Goal: Communication & Community: Share content

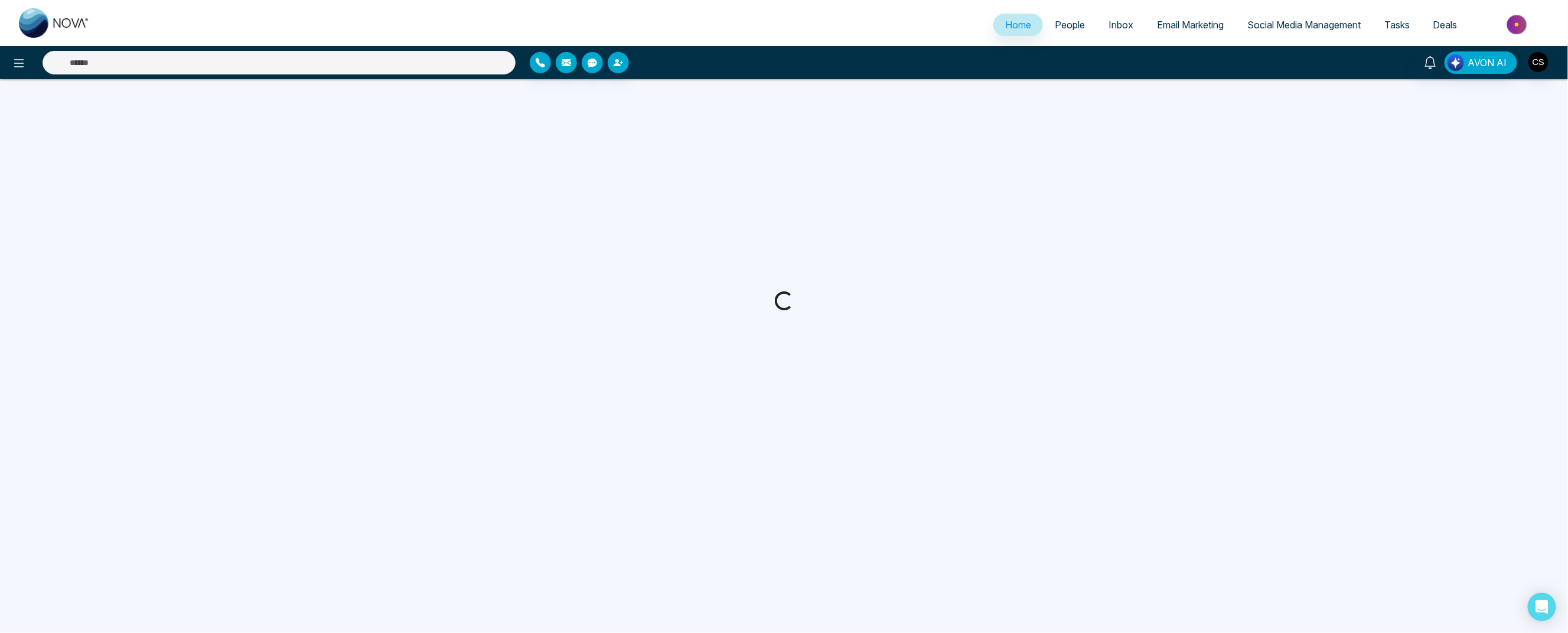
select select "*"
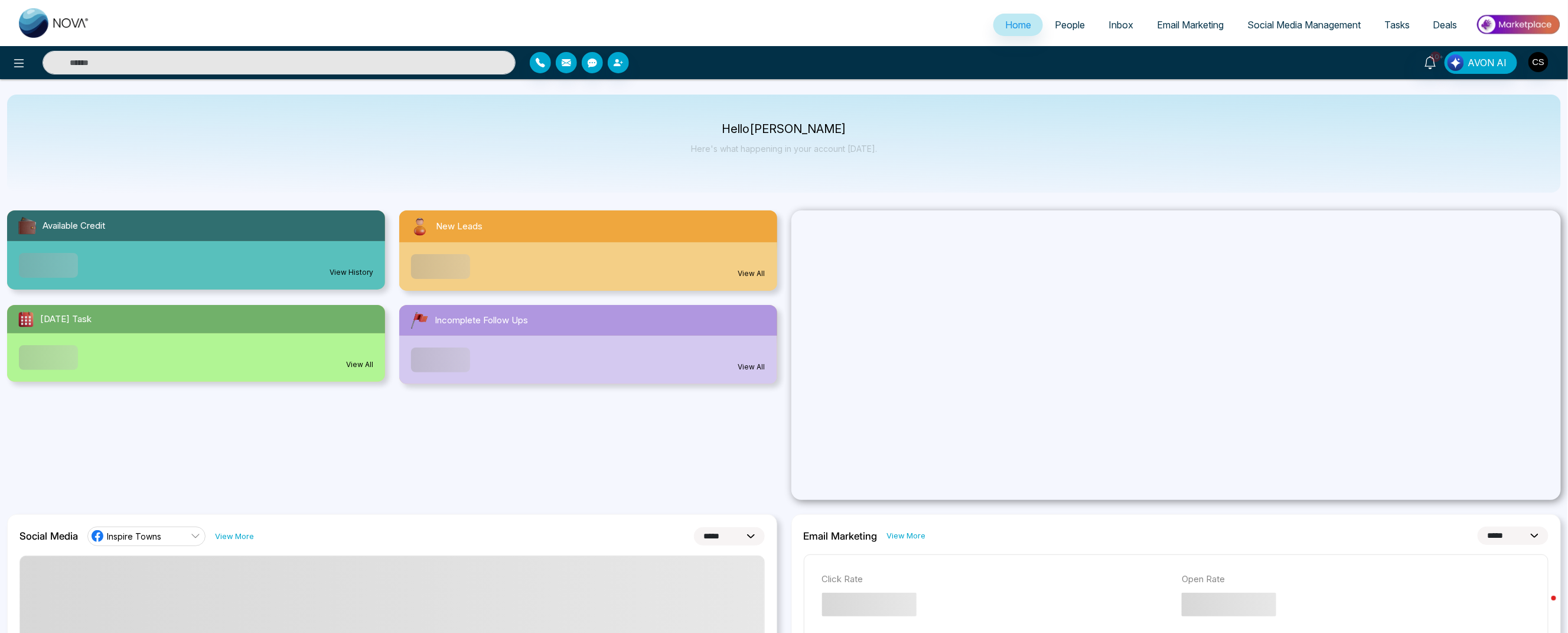
click at [1193, 24] on span "Email Marketing" at bounding box center [1190, 25] width 67 height 12
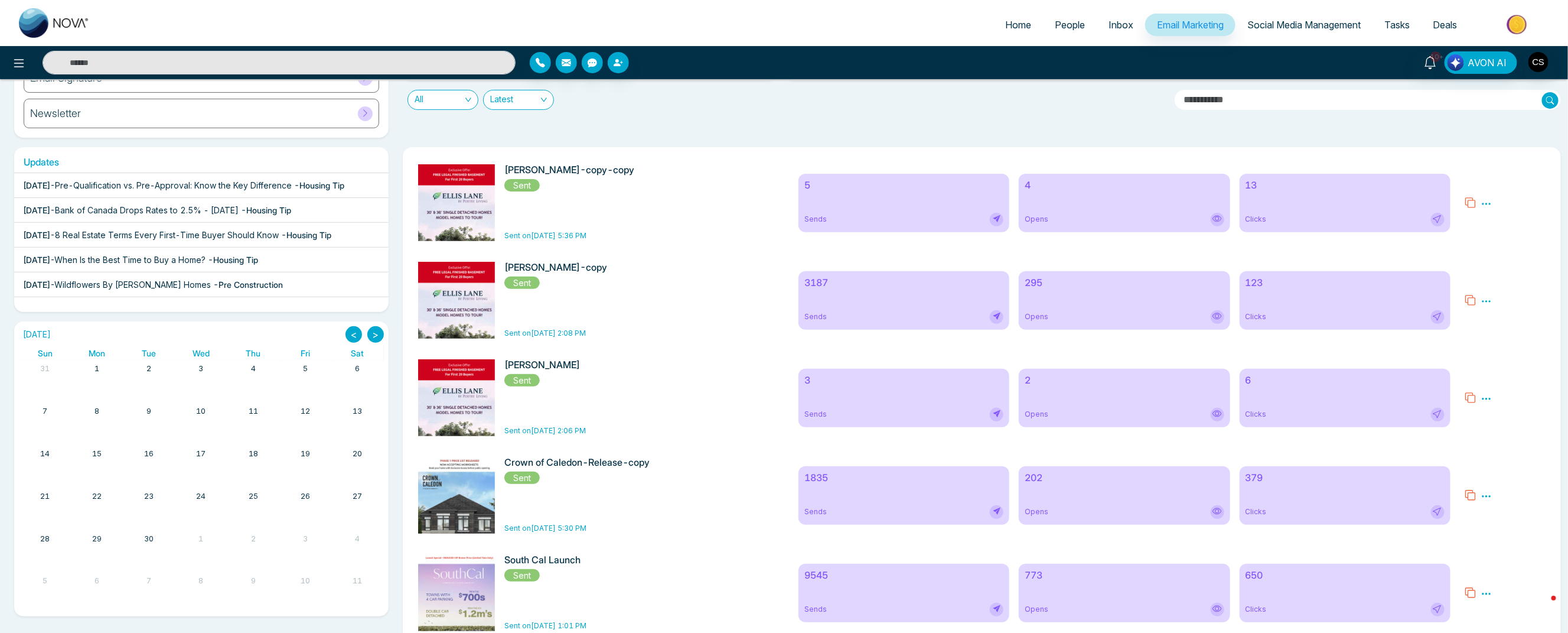
scroll to position [152, 0]
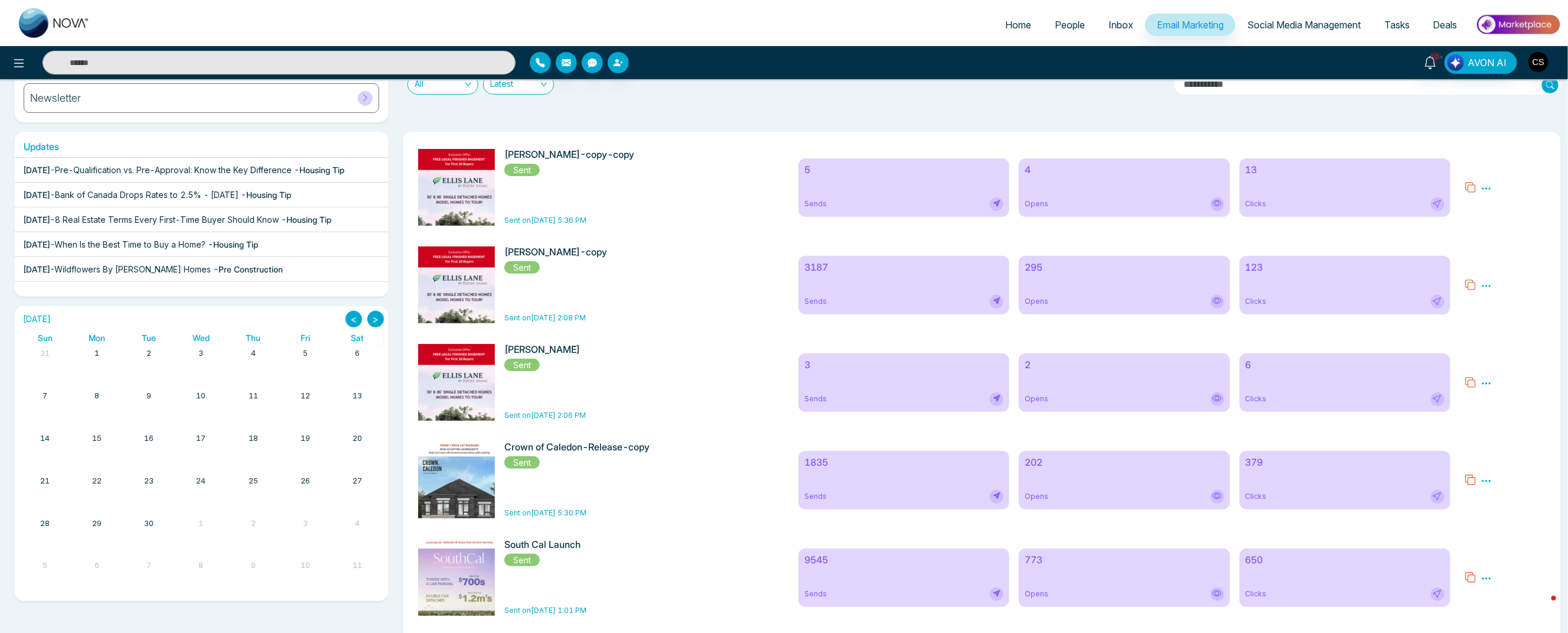
click at [1473, 485] on icon at bounding box center [1470, 479] width 12 height 12
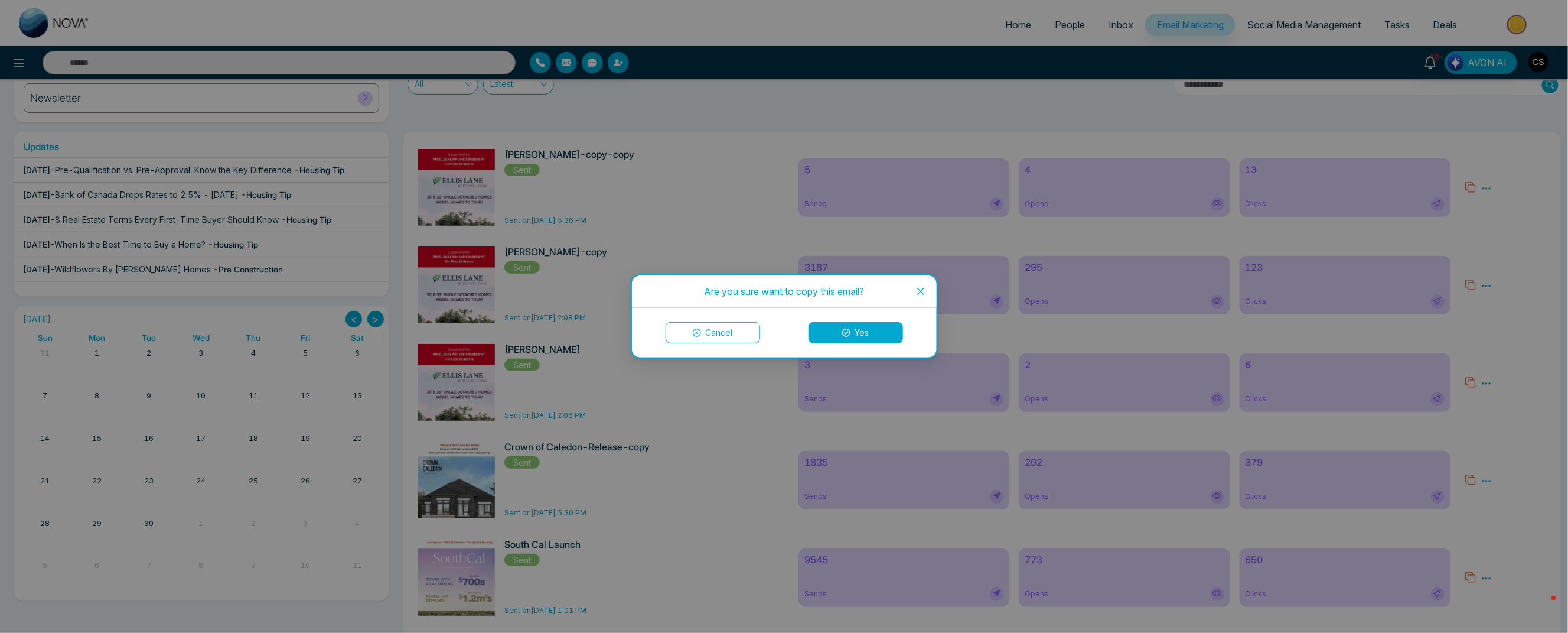
click at [856, 329] on button "Yes" at bounding box center [855, 332] width 95 height 21
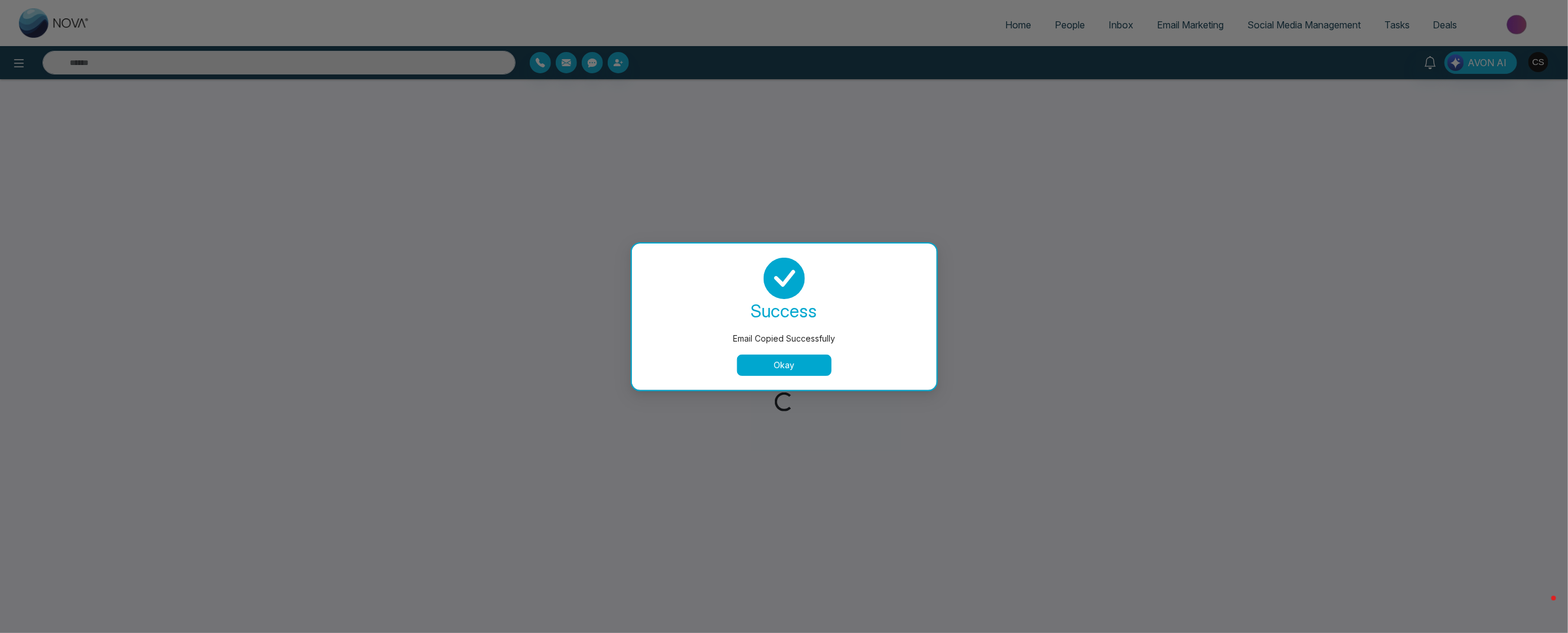
click at [783, 364] on button "Okay" at bounding box center [784, 365] width 95 height 21
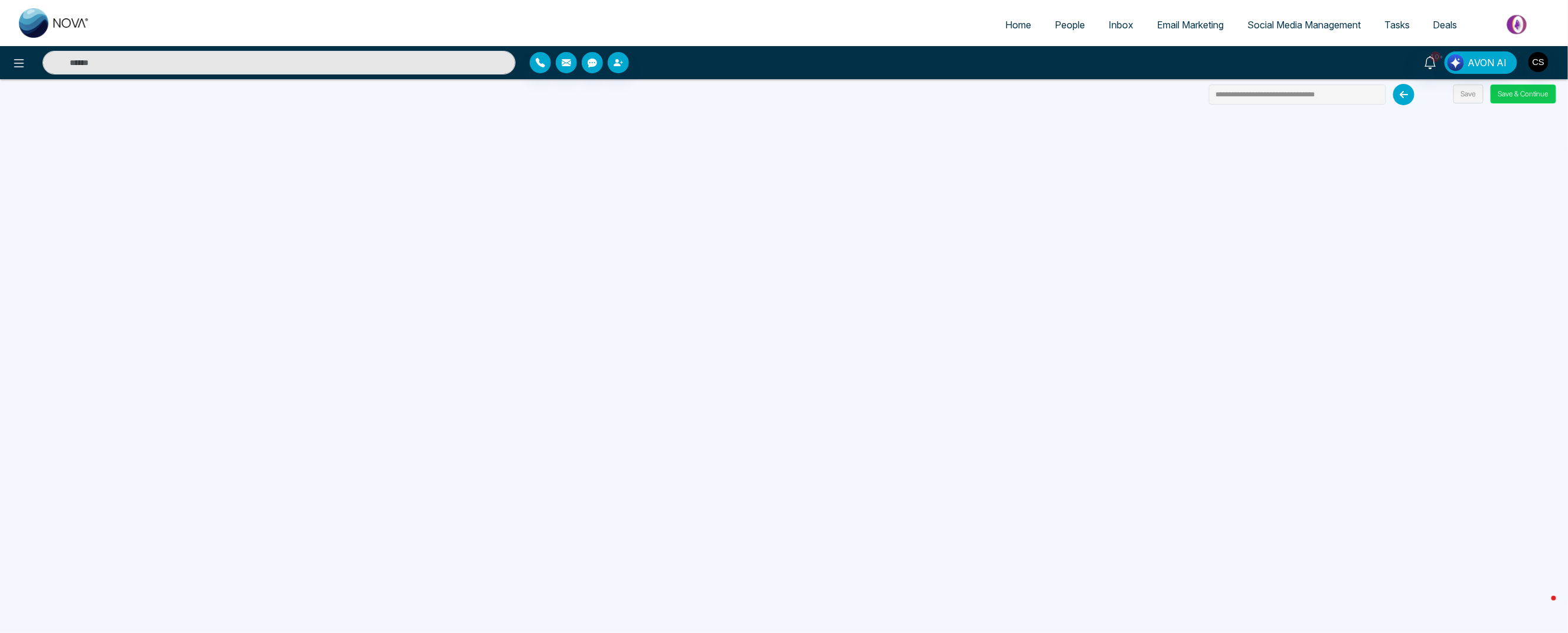
click at [1524, 96] on button "Save & Continue" at bounding box center [1523, 94] width 66 height 19
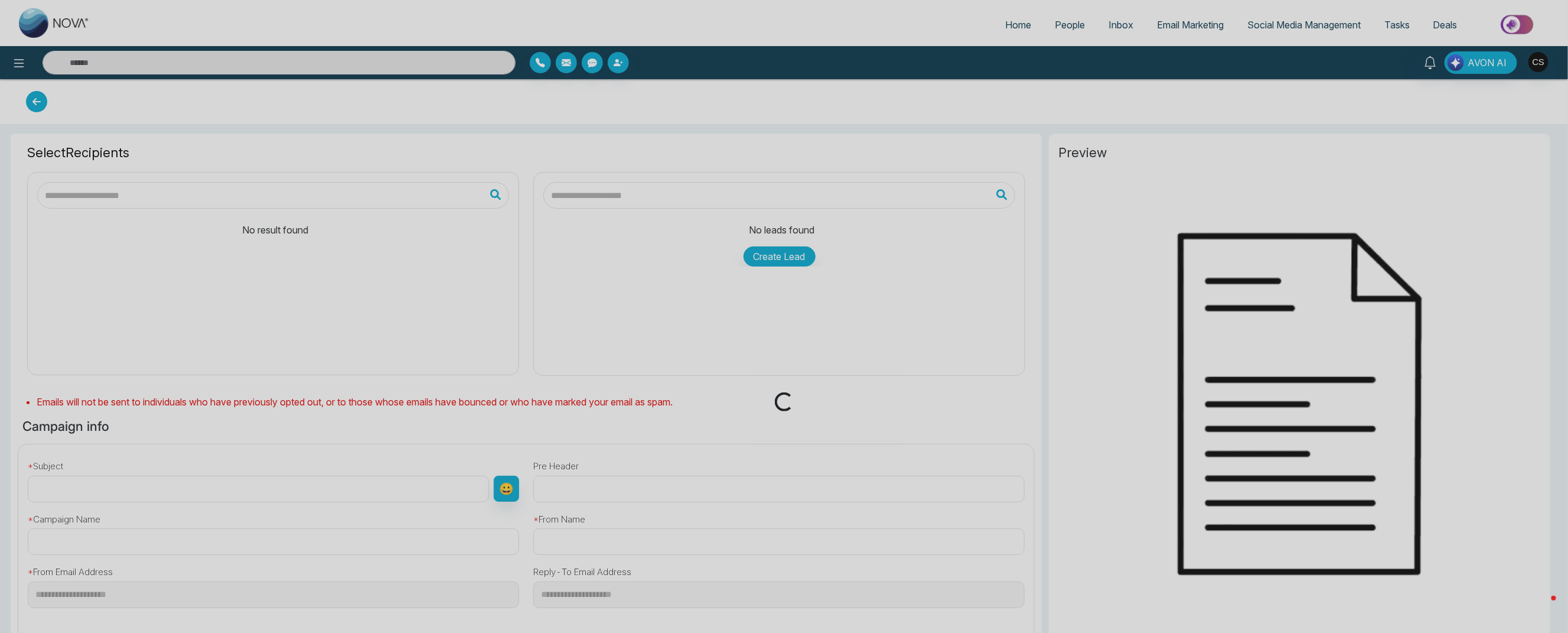
type input "**********"
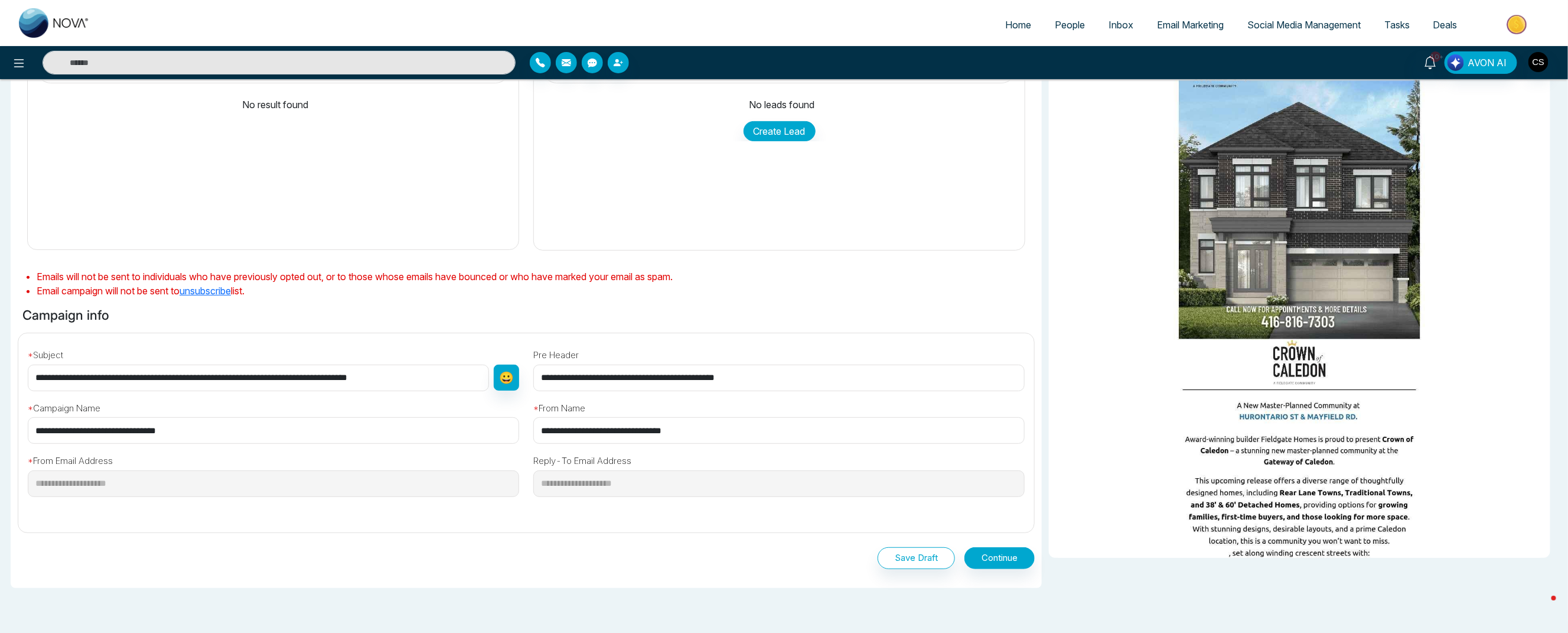
scroll to position [142, 0]
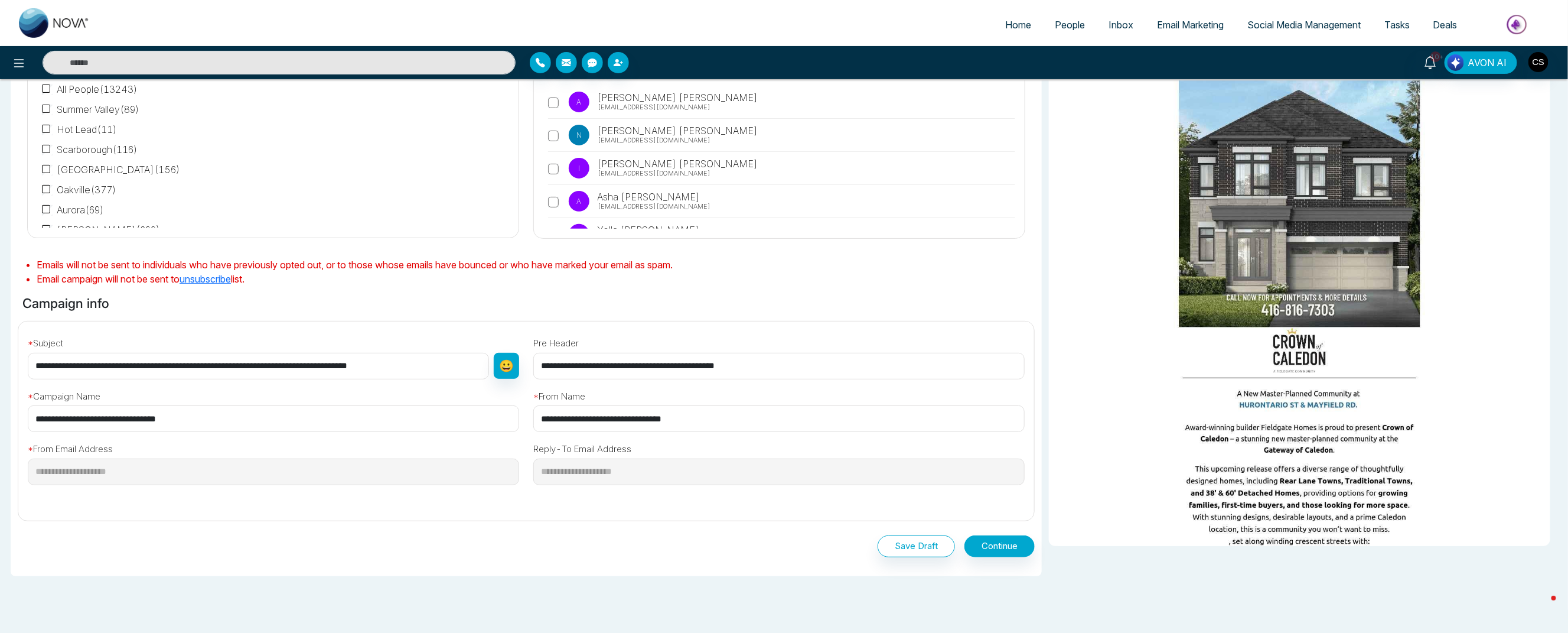
drag, startPoint x: 126, startPoint y: 365, endPoint x: -22, endPoint y: 358, distance: 148.2
click at [0, 358] on html "Home People Inbox Email Marketing Social Media Management Tasks Deals 10+ AVON …" at bounding box center [784, 175] width 1568 height 633
click at [120, 367] on input "**********" at bounding box center [258, 365] width 461 height 26
drag, startPoint x: 119, startPoint y: 366, endPoint x: -29, endPoint y: 355, distance: 148.4
click at [0, 355] on html "Home People Inbox Email Marketing Social Media Management Tasks Deals 10+ AVON …" at bounding box center [784, 175] width 1568 height 633
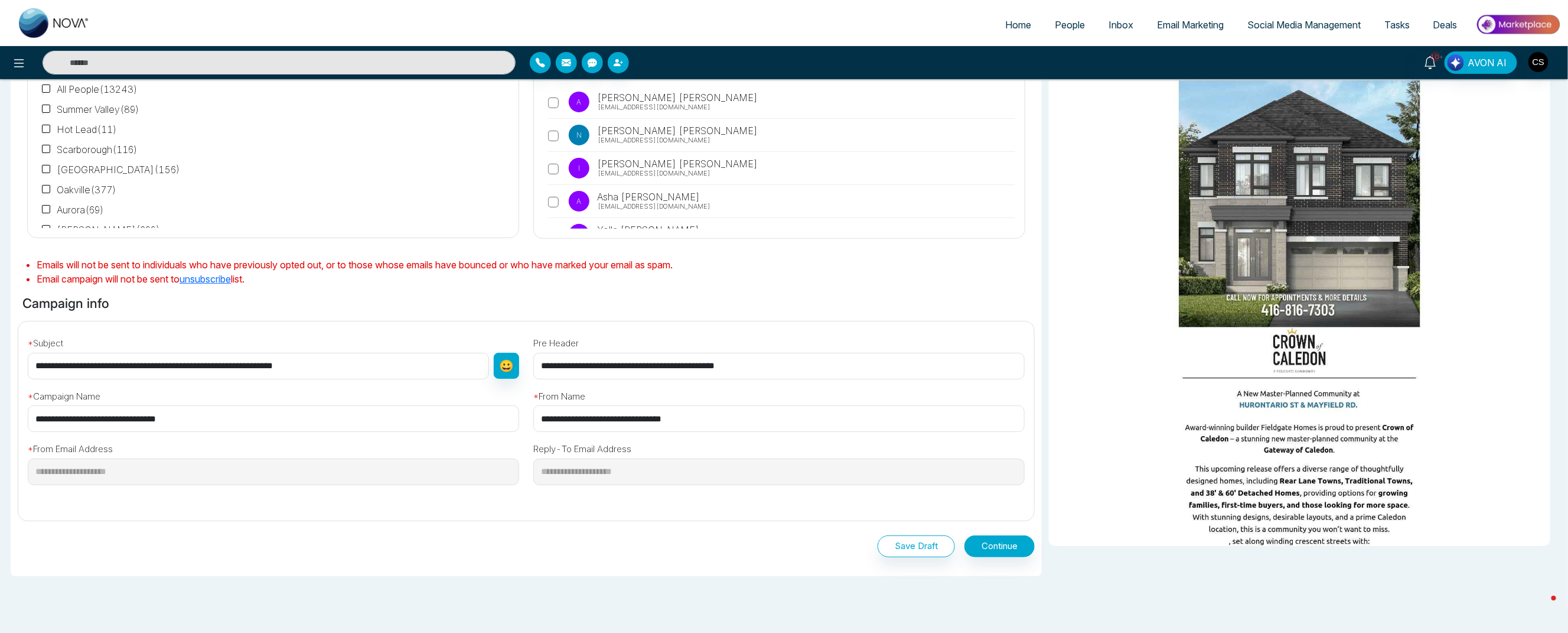
click at [379, 367] on input "**********" at bounding box center [258, 365] width 461 height 26
type input "**********"
click at [983, 543] on button "Continue" at bounding box center [999, 546] width 70 height 22
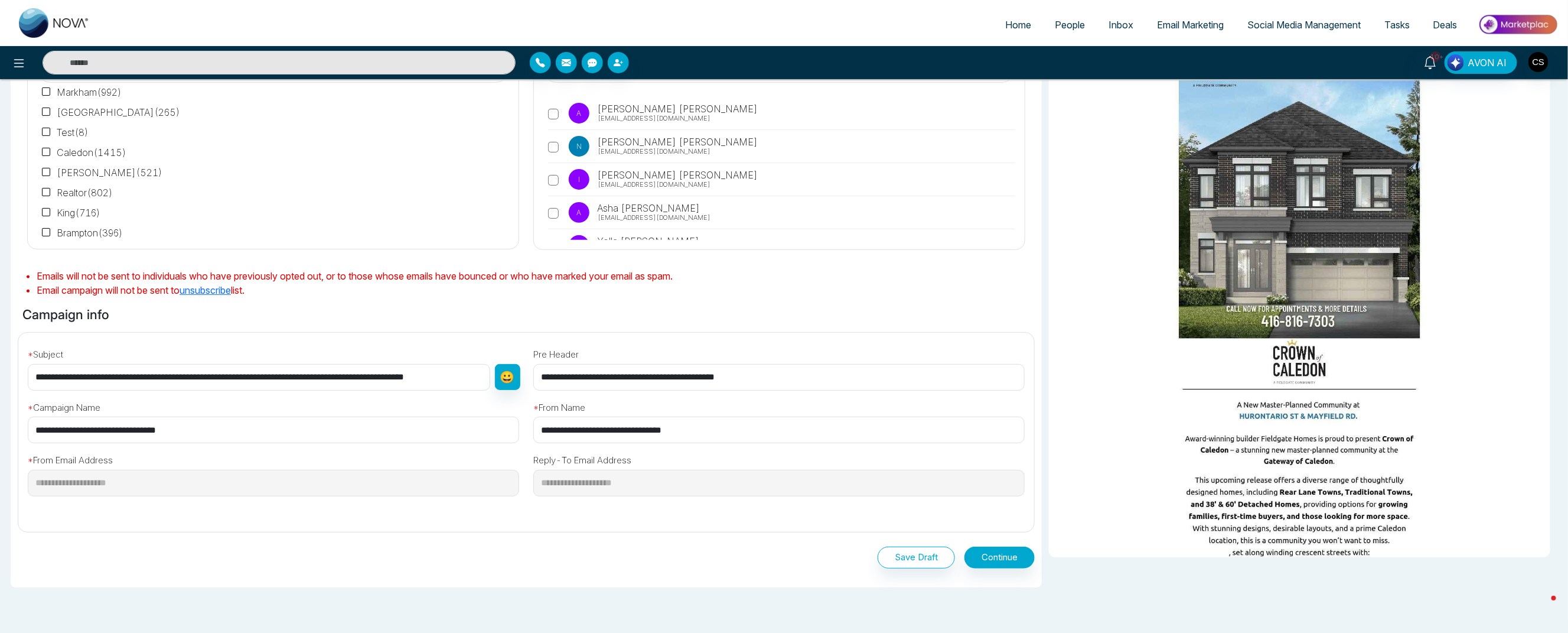
scroll to position [155, 0]
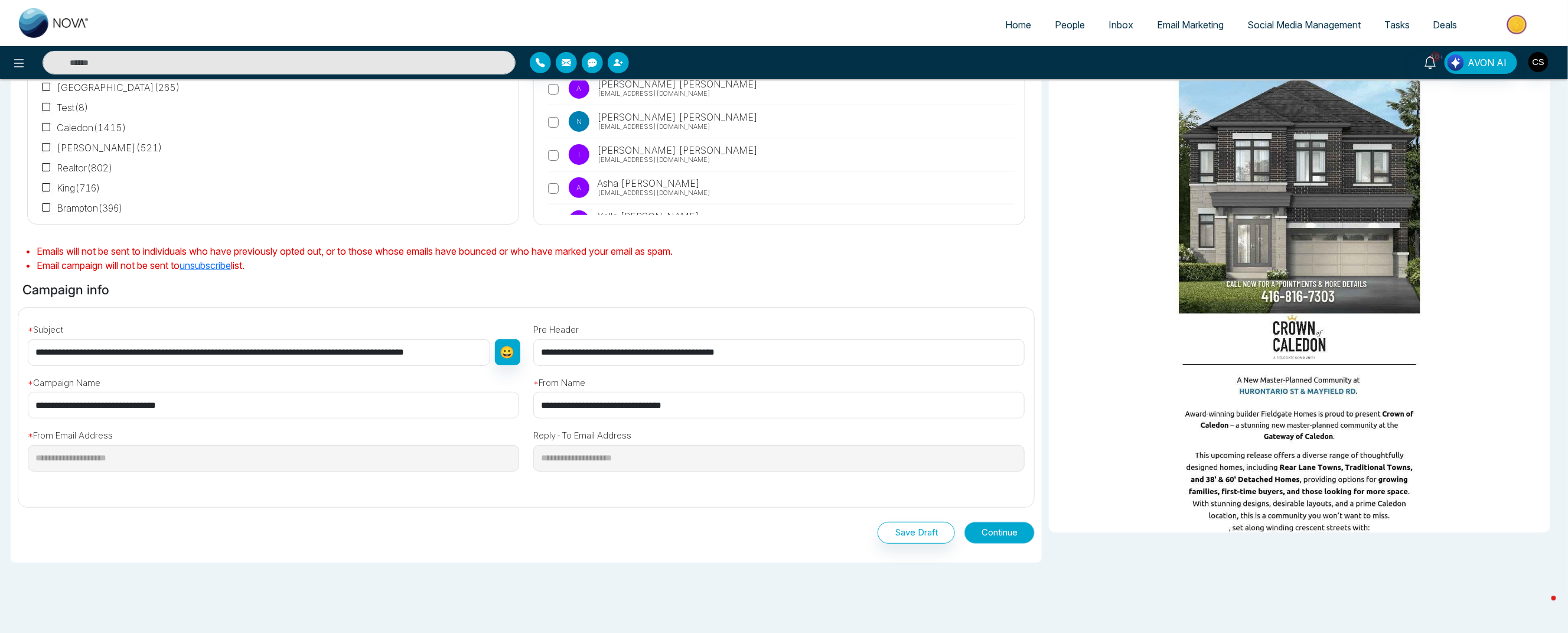
click at [992, 536] on button "Continue" at bounding box center [999, 532] width 70 height 22
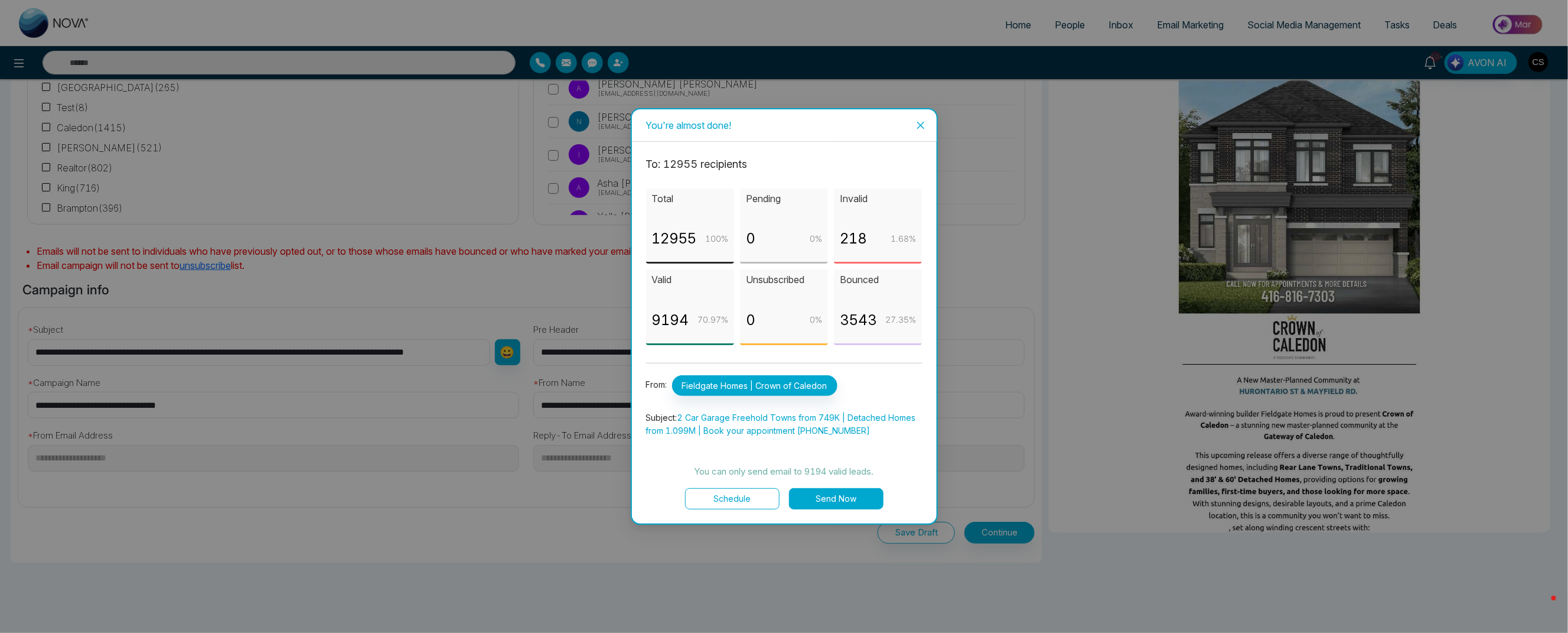
click at [863, 501] on button "Send Now" at bounding box center [836, 498] width 95 height 21
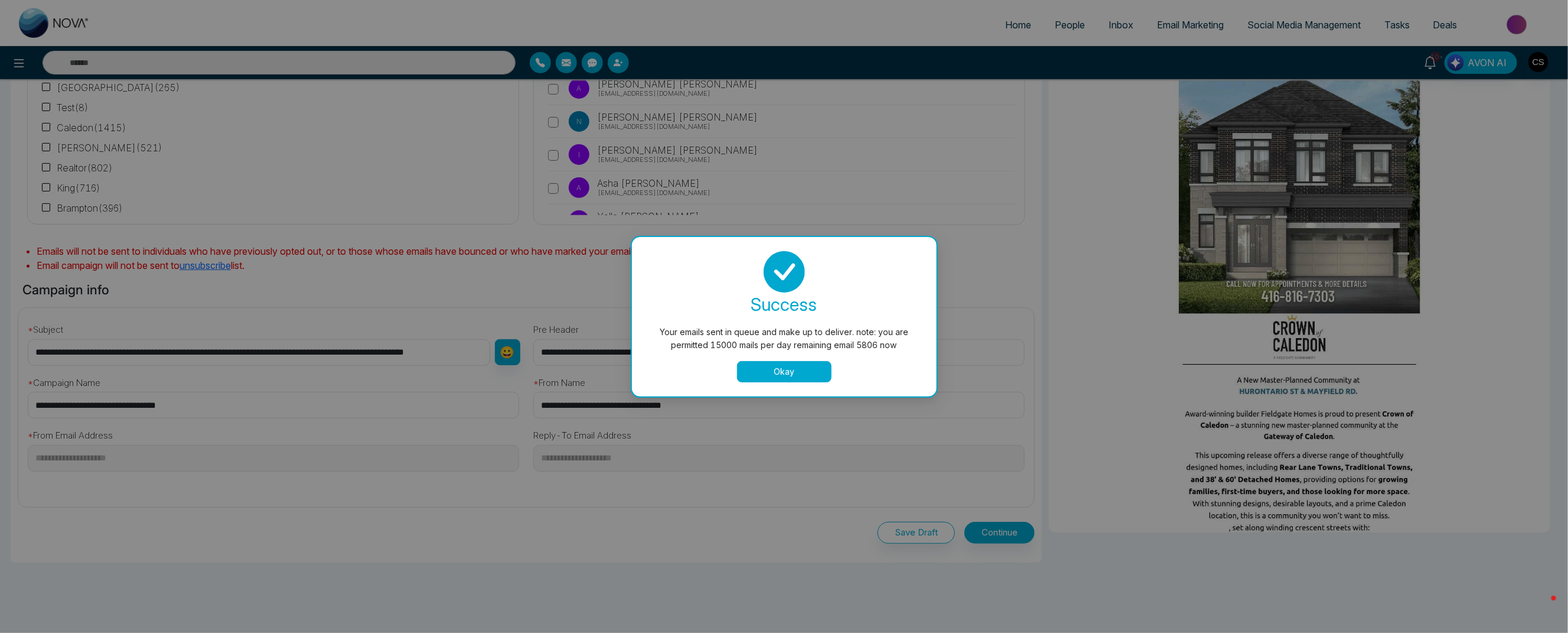
click at [794, 375] on button "Okay" at bounding box center [784, 371] width 95 height 21
